Goal: Information Seeking & Learning: Learn about a topic

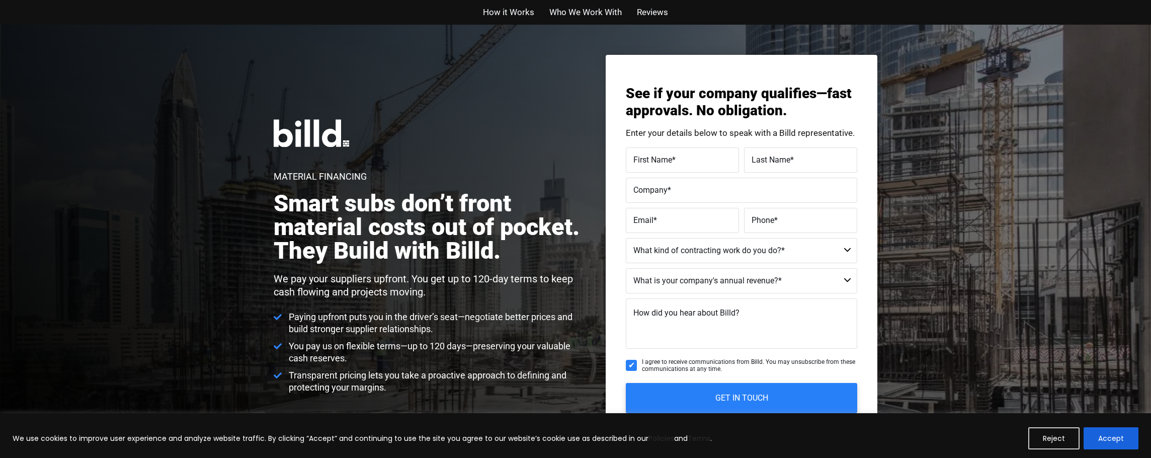
click at [501, 9] on span "How it Works" at bounding box center [508, 12] width 51 height 15
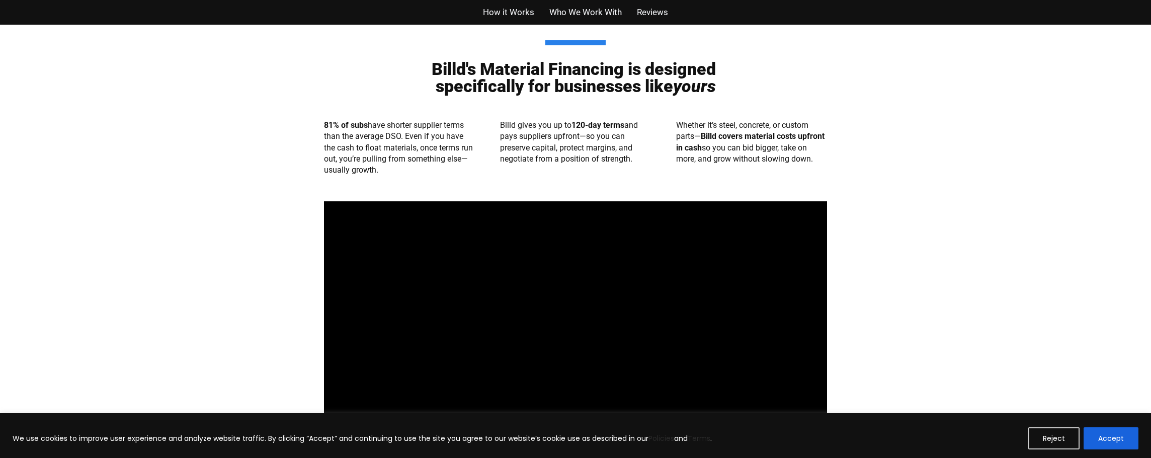
scroll to position [488, 0]
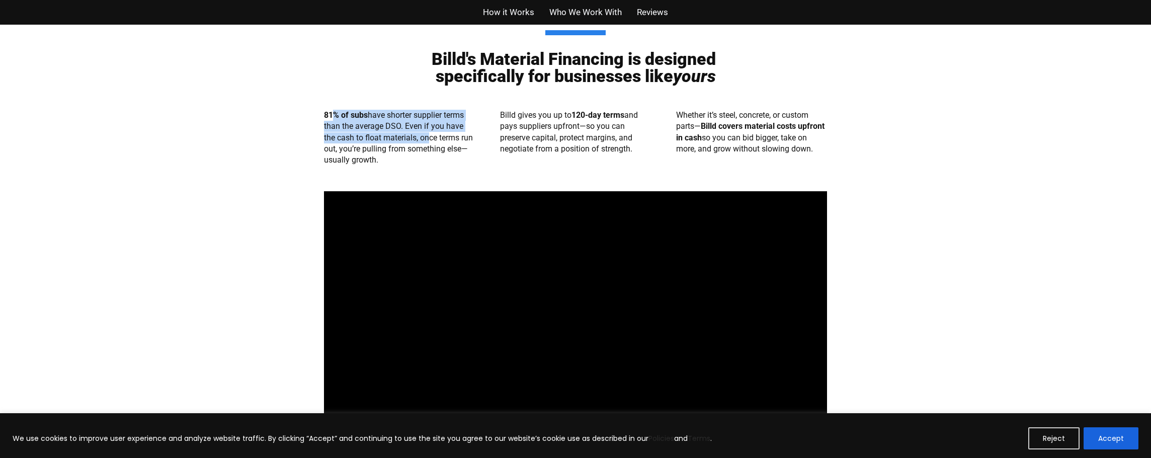
drag, startPoint x: 332, startPoint y: 115, endPoint x: 422, endPoint y: 140, distance: 93.5
click at [427, 140] on p "81% of subs have shorter supplier terms than the average DSO. Even if you have …" at bounding box center [399, 138] width 151 height 56
drag, startPoint x: 349, startPoint y: 148, endPoint x: 389, endPoint y: 162, distance: 43.1
click at [386, 164] on p "81% of subs have shorter supplier terms than the average DSO. Even if you have …" at bounding box center [399, 138] width 151 height 56
click at [463, 170] on div "81% of subs have shorter supplier terms than the average DSO. Even if you have …" at bounding box center [575, 138] width 503 height 66
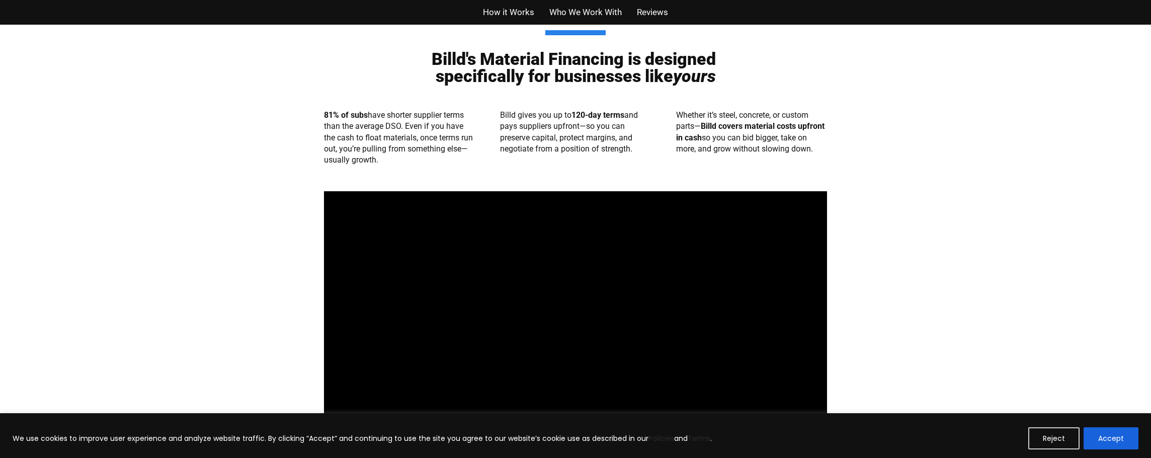
drag, startPoint x: 523, startPoint y: 114, endPoint x: 636, endPoint y: 153, distance: 119.8
click at [636, 153] on p "Billd gives you up to 120-day terms and pays suppliers upfront—so you can prese…" at bounding box center [575, 132] width 151 height 45
click at [645, 160] on div "Billd gives you up to 120-day terms and pays suppliers upfront—so you can prese…" at bounding box center [575, 138] width 151 height 56
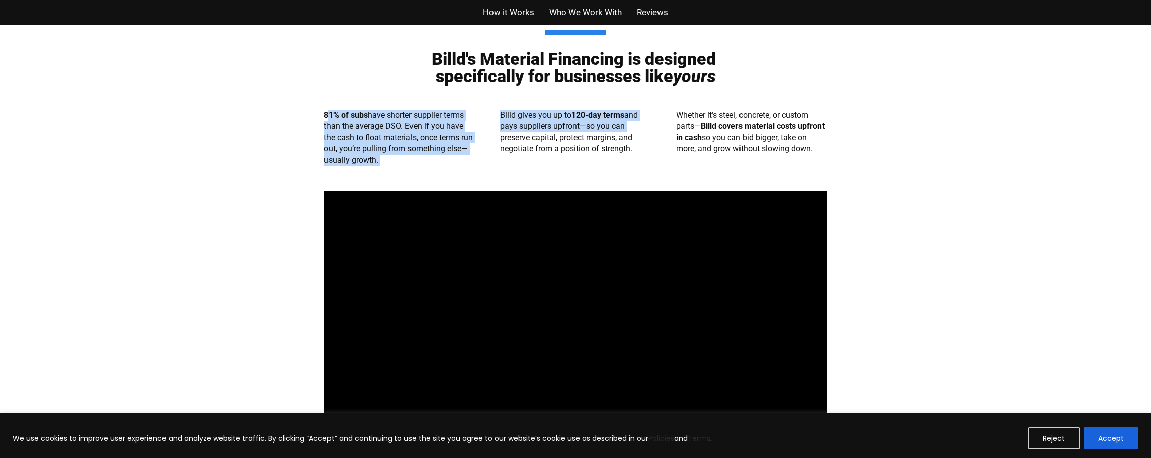
drag, startPoint x: 326, startPoint y: 113, endPoint x: 631, endPoint y: 130, distance: 304.8
click at [631, 130] on div "81% of subs have shorter supplier terms than the average DSO. Even if you have …" at bounding box center [575, 138] width 503 height 66
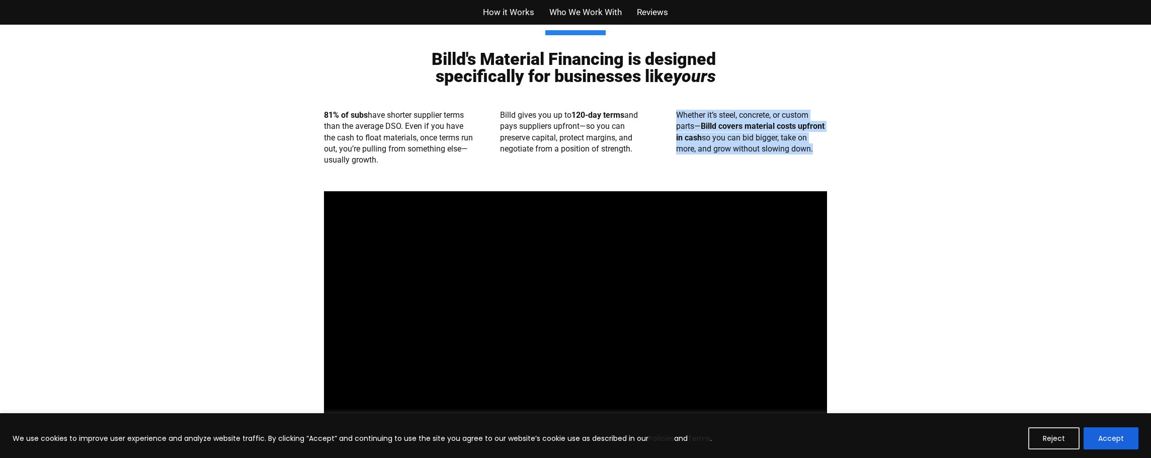
drag, startPoint x: 675, startPoint y: 113, endPoint x: 809, endPoint y: 150, distance: 138.9
click at [809, 150] on div "81% of subs have shorter supplier terms than the average DSO. Even if you have …" at bounding box center [575, 138] width 503 height 66
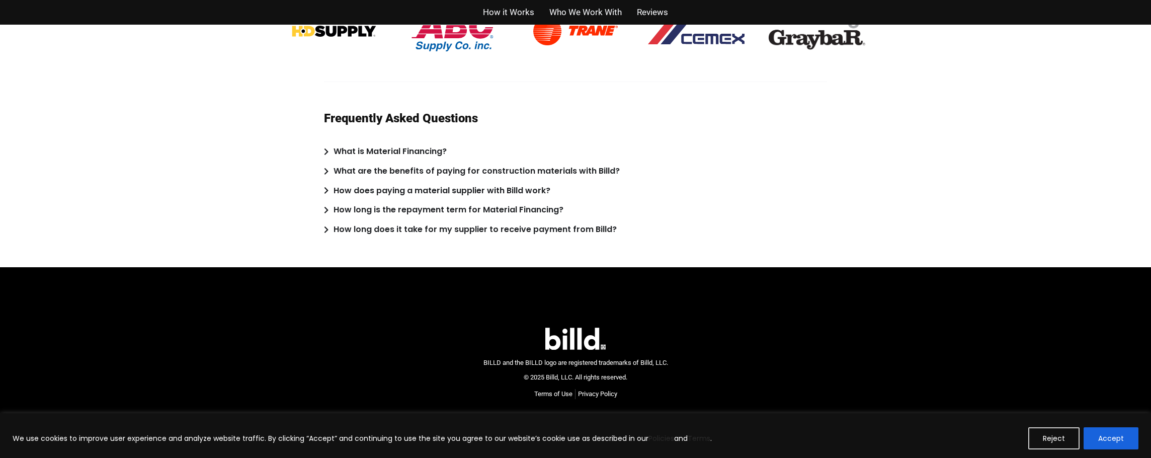
scroll to position [1963, 0]
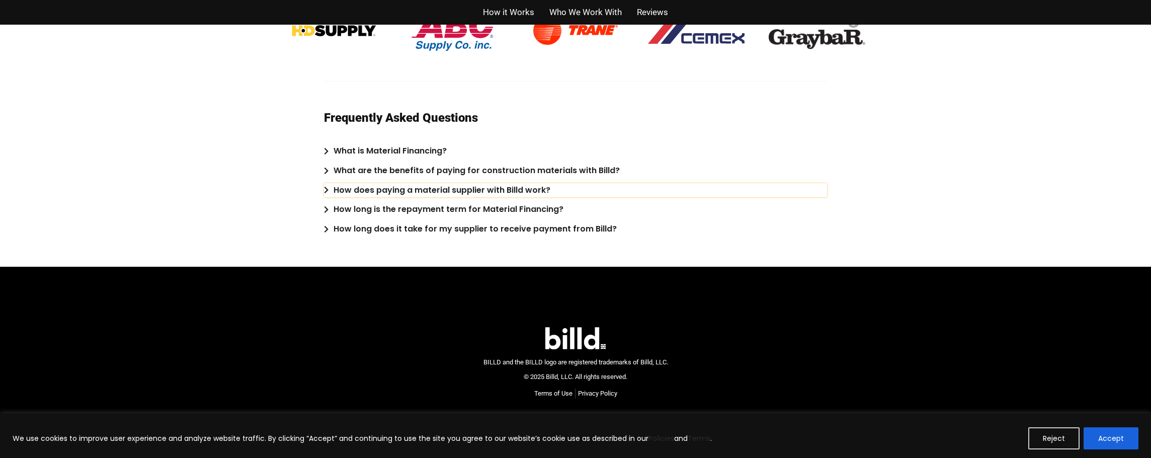
click at [325, 194] on icon "Accordion. Open links with Enter or Space, close with Escape, and navigate with…" at bounding box center [326, 190] width 5 height 8
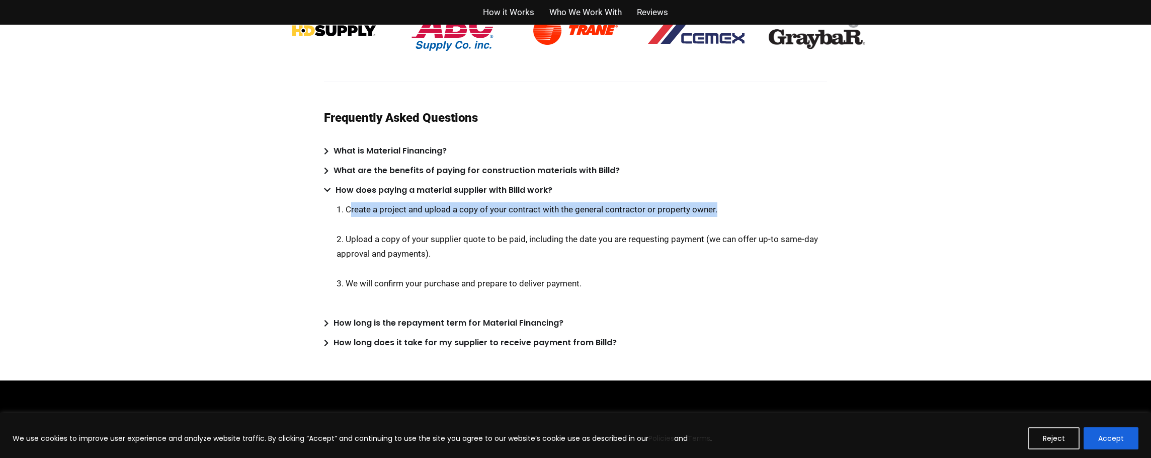
drag, startPoint x: 349, startPoint y: 222, endPoint x: 714, endPoint y: 221, distance: 365.1
click at [714, 217] on p "1. Create a project and upload a copy of your contract with the general contrac…" at bounding box center [581, 209] width 490 height 15
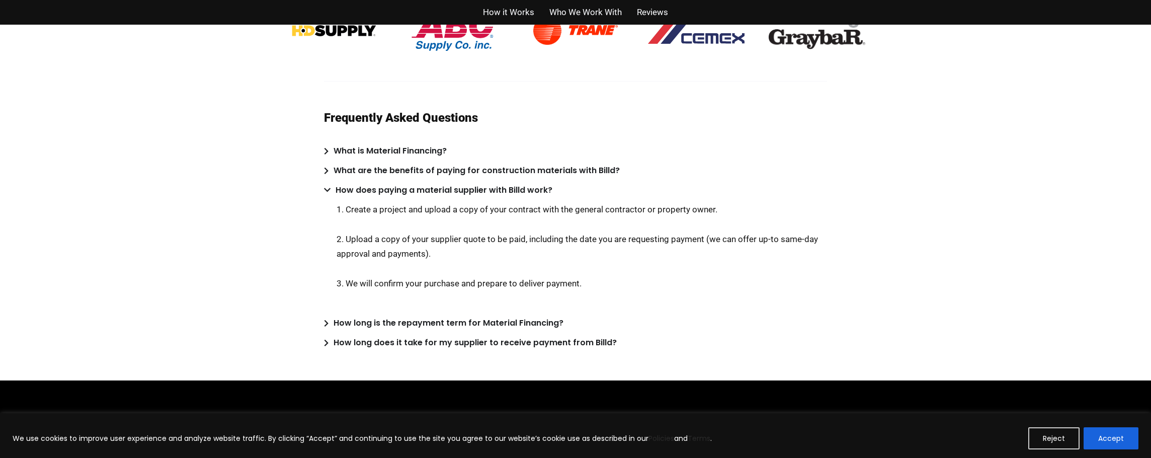
click at [345, 249] on p "2. Upload a copy of your supplier quote to be paid, including the date you are …" at bounding box center [581, 246] width 490 height 29
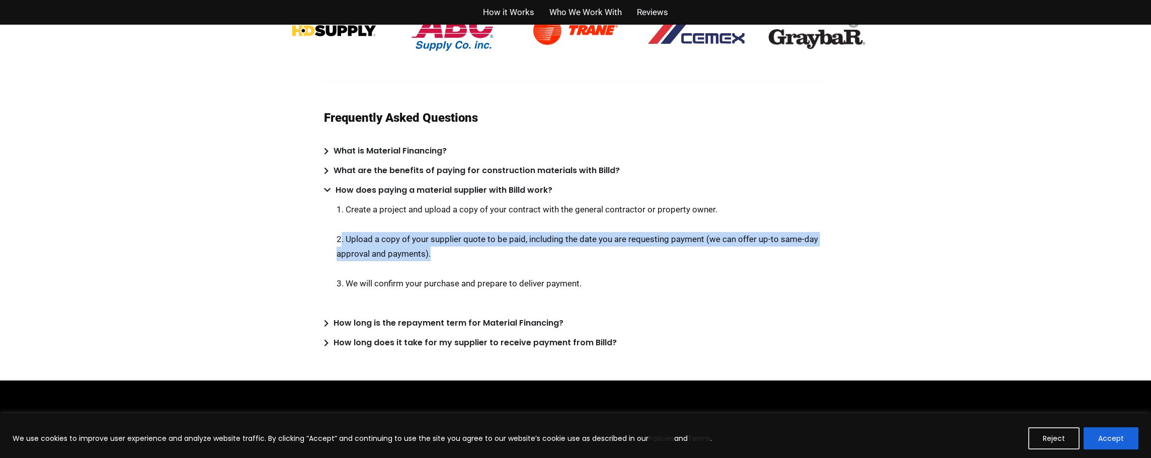
drag, startPoint x: 341, startPoint y: 254, endPoint x: 453, endPoint y: 269, distance: 113.1
click at [454, 261] on p "2. Upload a copy of your supplier quote to be paid, including the date you are …" at bounding box center [581, 246] width 490 height 29
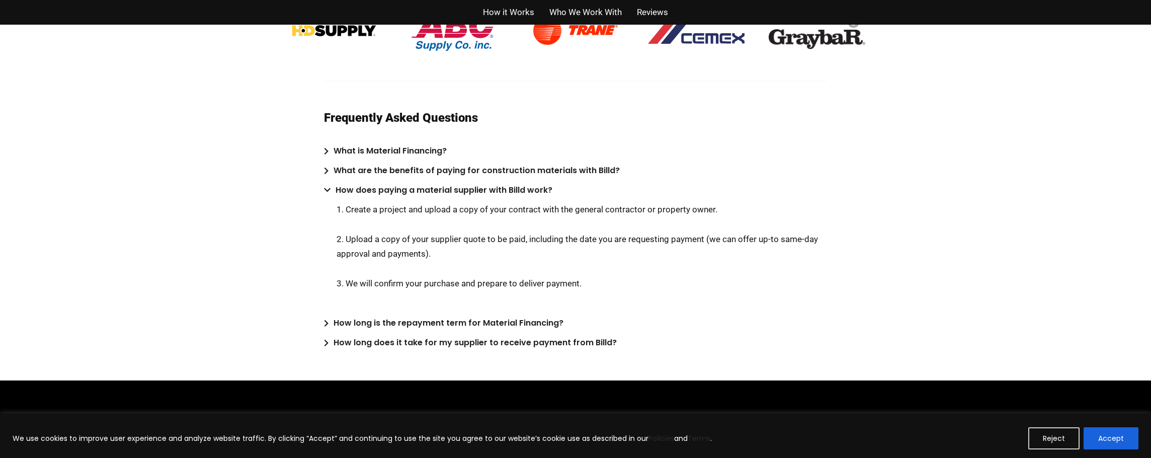
click at [422, 291] on p "3. We will confirm your purchase and prepare to deliver payment." at bounding box center [581, 283] width 490 height 15
drag, startPoint x: 381, startPoint y: 294, endPoint x: 559, endPoint y: 307, distance: 178.5
click at [559, 306] on div "1. Create a project and upload a copy of your contract with the general contrac…" at bounding box center [581, 254] width 490 height 104
click at [426, 306] on div "1. Create a project and upload a copy of your contract with the general contrac…" at bounding box center [581, 254] width 490 height 104
click at [326, 327] on icon "Accordion. Open links with Enter or Space, close with Escape, and navigate with…" at bounding box center [326, 323] width 5 height 8
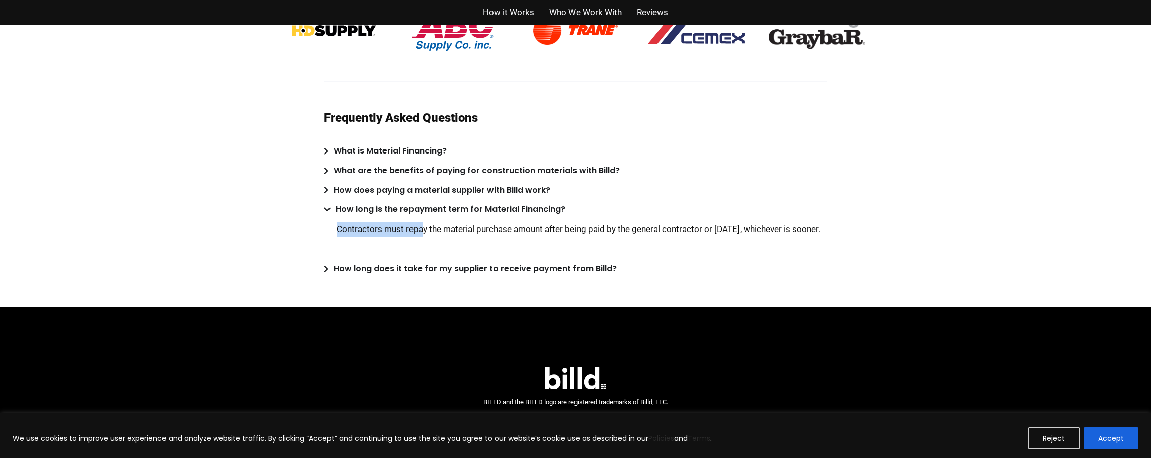
drag, startPoint x: 336, startPoint y: 240, endPoint x: 422, endPoint y: 239, distance: 86.5
click at [422, 239] on div "Contractors must repay the material purchase amount after being paid by the gen…" at bounding box center [575, 237] width 503 height 40
click at [441, 236] on p "Contractors must repay the material purchase amount after being paid by the gen…" at bounding box center [581, 229] width 490 height 15
drag, startPoint x: 350, startPoint y: 241, endPoint x: 375, endPoint y: 258, distance: 29.9
click at [375, 236] on p "Contractors must repay the material purchase amount after being paid by the gen…" at bounding box center [581, 229] width 490 height 15
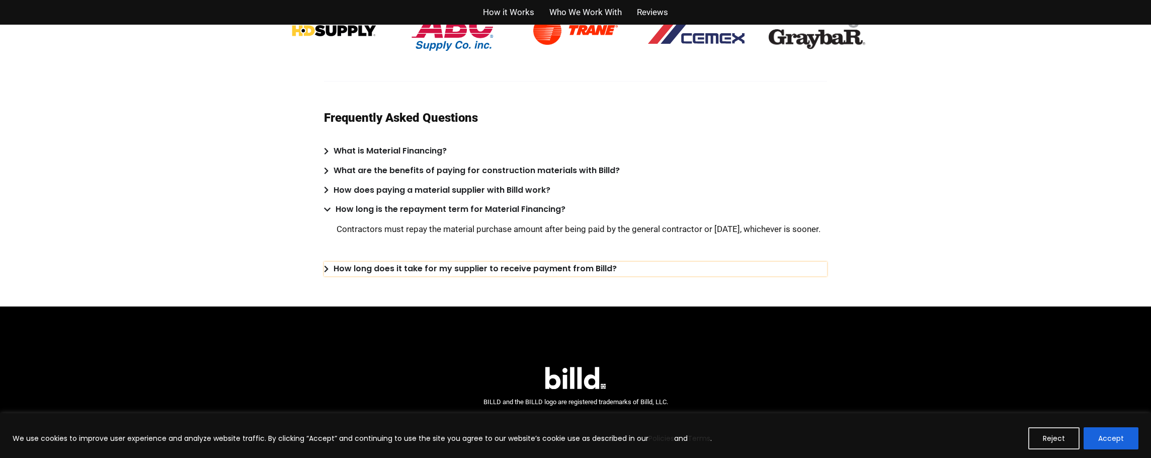
click at [345, 276] on div "How long does it take for my supplier to receive payment from Billd?" at bounding box center [474, 269] width 283 height 15
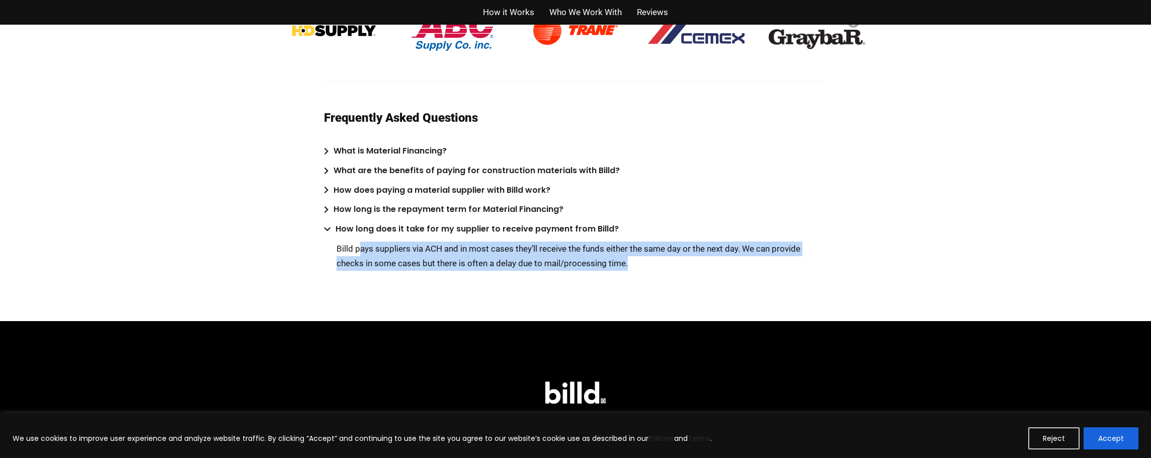
drag, startPoint x: 358, startPoint y: 261, endPoint x: 642, endPoint y: 293, distance: 285.9
click at [642, 286] on div "Billd pays suppliers via ACH and in most cases they’ll receive the funds either…" at bounding box center [581, 263] width 490 height 44
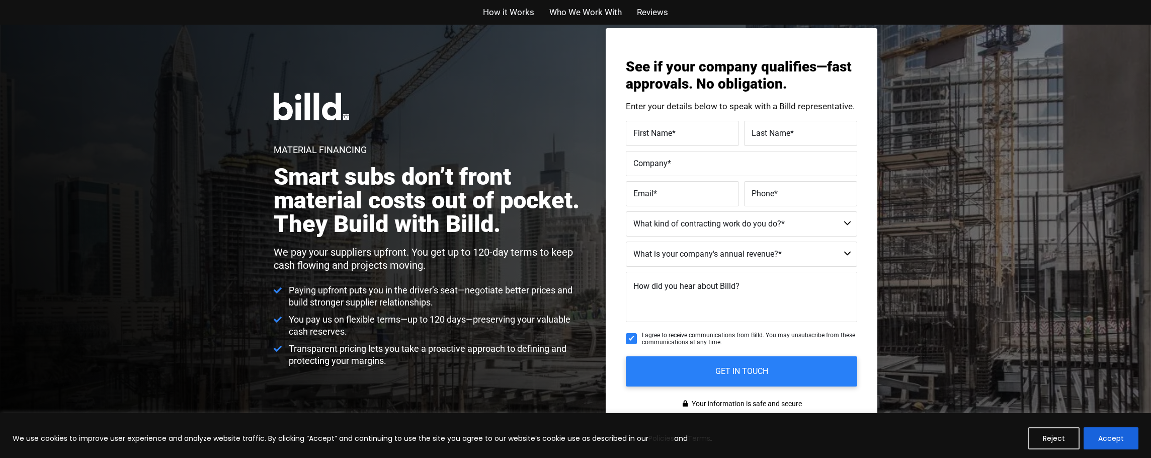
scroll to position [0, 0]
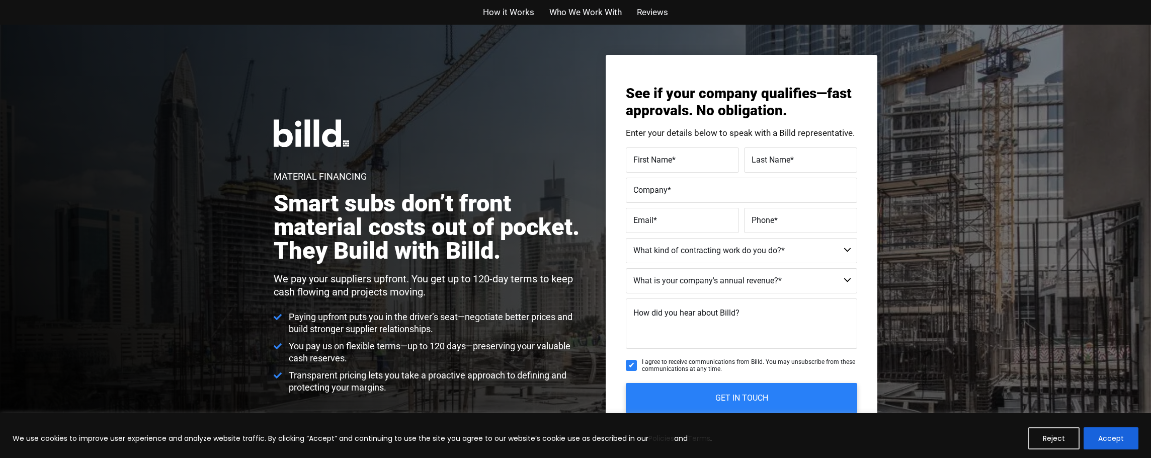
click at [507, 11] on span "How it Works" at bounding box center [508, 12] width 51 height 15
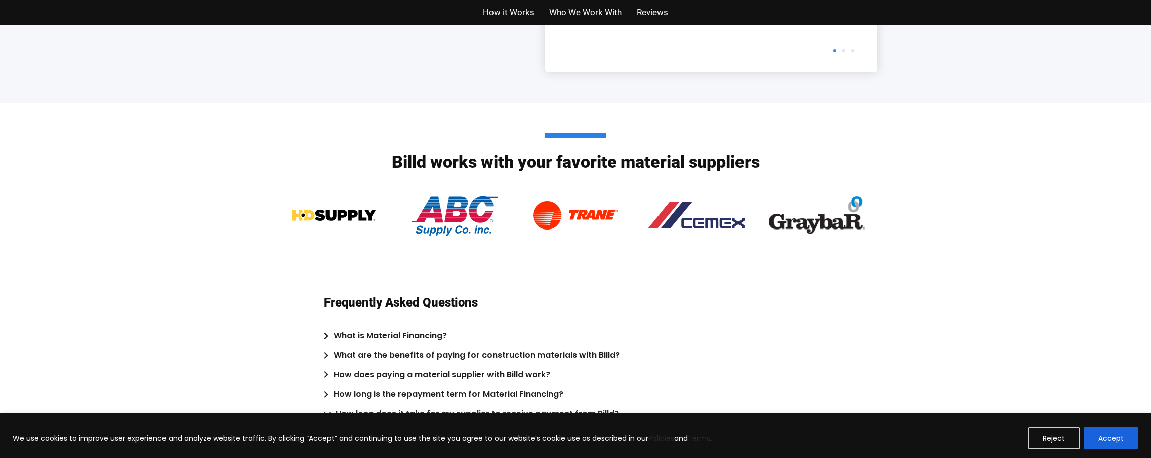
scroll to position [2029, 0]
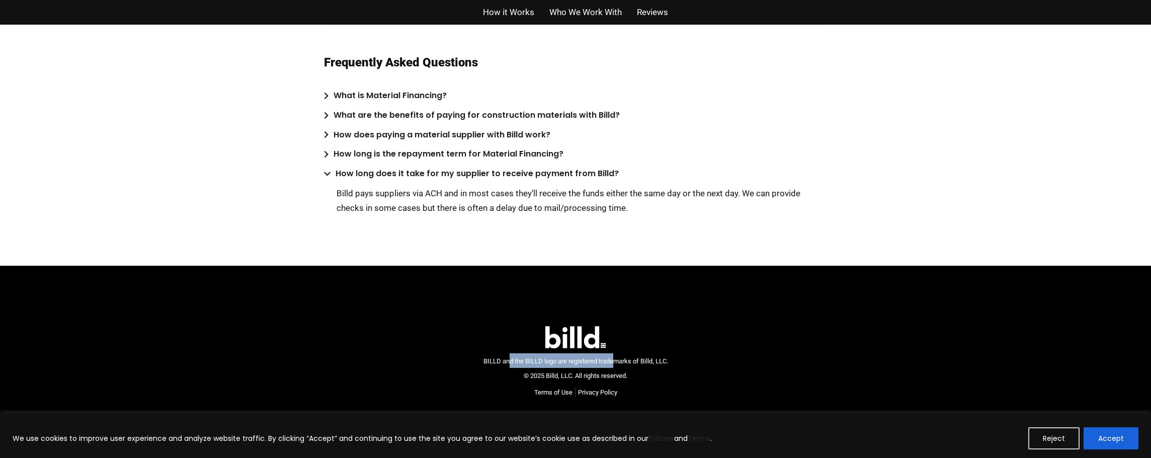
drag, startPoint x: 507, startPoint y: 360, endPoint x: 617, endPoint y: 356, distance: 109.2
click at [617, 356] on div "BILLD and the BILLD logo are registered trademarks of Billd, LLC. © 2025 Billd,…" at bounding box center [575, 367] width 185 height 29
